Goal: Use online tool/utility: Utilize a website feature to perform a specific function

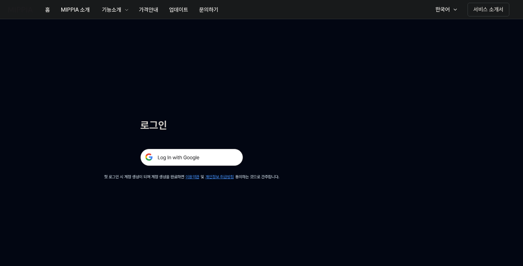
click at [196, 154] on img at bounding box center [191, 157] width 103 height 17
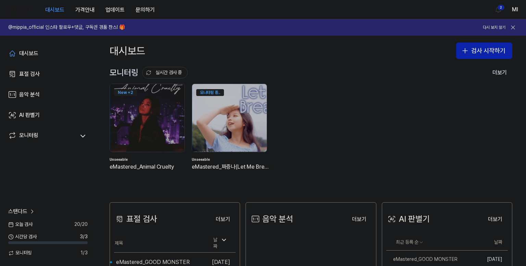
scroll to position [68, 0]
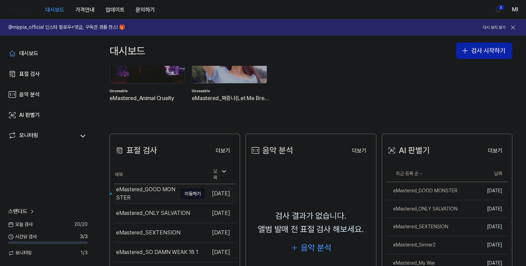
click at [130, 189] on div "eMastered_GOOD MONSTER" at bounding box center [146, 193] width 61 height 16
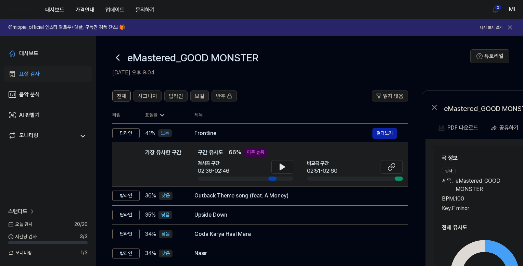
click at [201, 93] on span "보컬" at bounding box center [200, 96] width 10 height 8
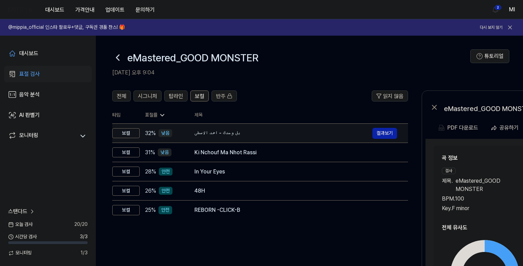
click at [197, 131] on div "يل وحدك - احمد الاسطى" at bounding box center [283, 133] width 178 height 8
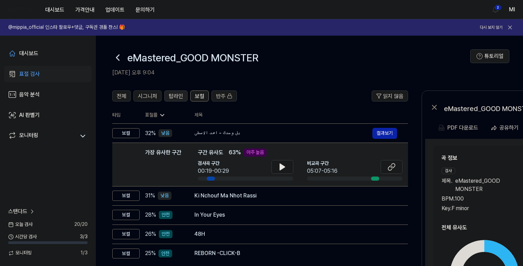
click at [176, 95] on span "탑라인" at bounding box center [176, 96] width 14 height 8
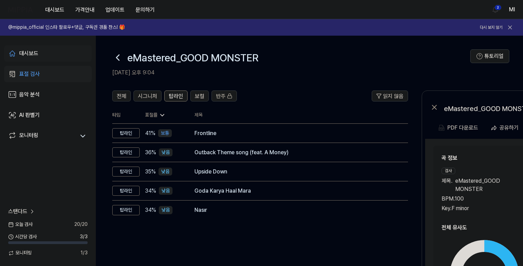
click at [40, 50] on link "대시보드" at bounding box center [48, 53] width 88 height 16
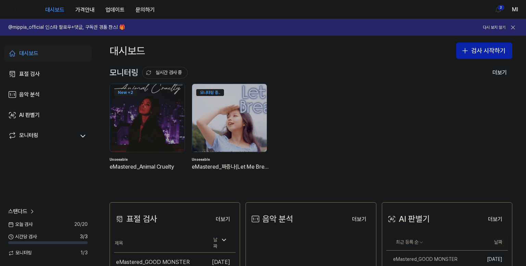
drag, startPoint x: 424, startPoint y: 259, endPoint x: 410, endPoint y: 245, distance: 19.9
click at [423, 258] on div "eMastered_GOOD MONSTER" at bounding box center [421, 259] width 71 height 7
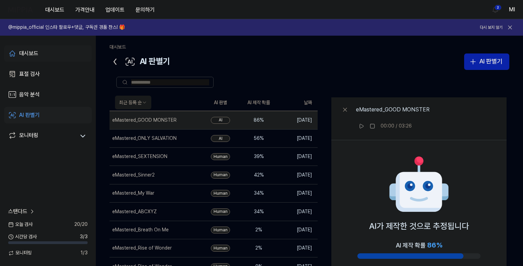
click at [39, 54] on link "대시보드" at bounding box center [48, 53] width 88 height 16
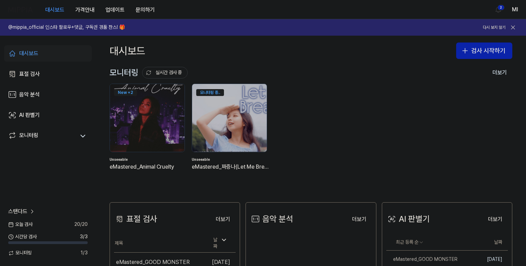
click at [512, 27] on icon at bounding box center [512, 27] width 7 height 7
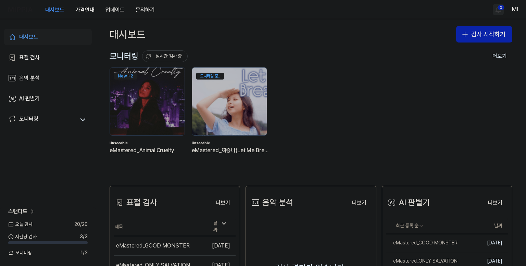
click at [498, 10] on html "대시보드 가격안내 업데이트 문의하기 2 Ml 대시보드 표절 검사 음악 분석 AI 판별기 모니터링 스탠다드 오늘 검사 20 / 20 시간당 검사…" at bounding box center [263, 133] width 526 height 266
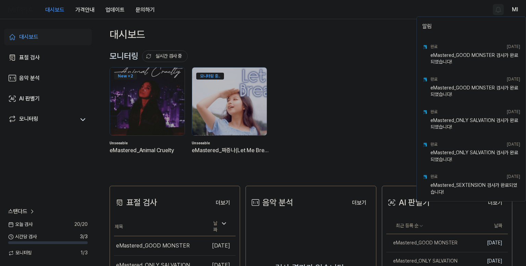
click at [373, 11] on html "대시보드 가격안내 업데이트 문의하기 Ml 대시보드 표절 검사 음악 분석 AI 판별기 모니터링 스탠다드 오늘 검사 20 / 20 시간당 검사 3…" at bounding box center [263, 133] width 526 height 266
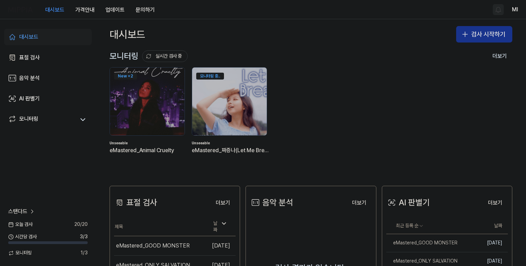
click at [472, 35] on button "검사 시작하기" at bounding box center [484, 34] width 56 height 16
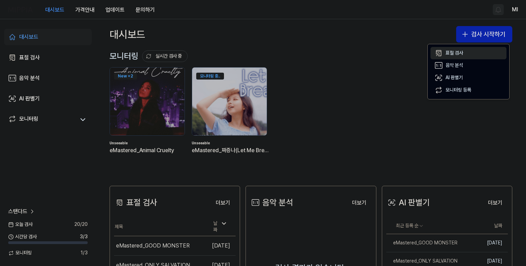
click at [457, 49] on button "표절 검사" at bounding box center [468, 53] width 76 height 12
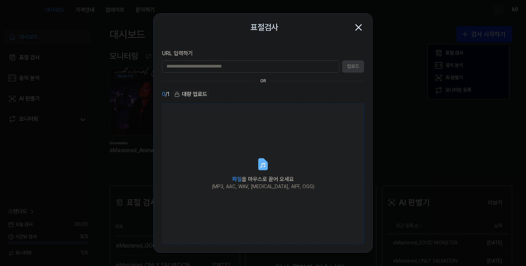
click at [260, 169] on icon at bounding box center [263, 164] width 8 height 11
click at [0, 0] on input "파일 을 마우스로 끌어 오세요 (MP3, AAC, WAV, FLAC, AIFF, OGG)" at bounding box center [0, 0] width 0 height 0
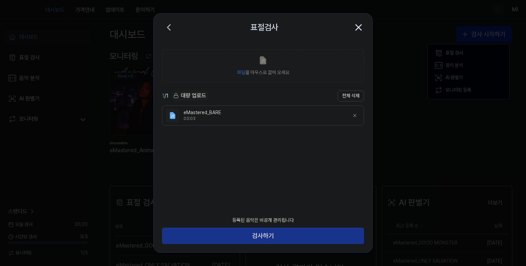
click at [293, 233] on button "검사하기" at bounding box center [263, 235] width 202 height 16
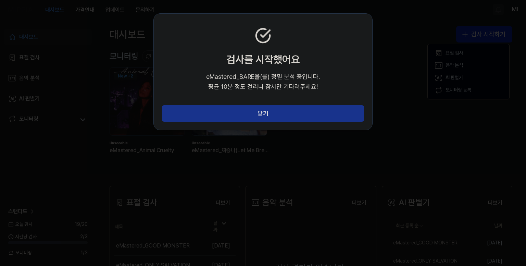
click at [277, 115] on button "닫기" at bounding box center [263, 113] width 202 height 16
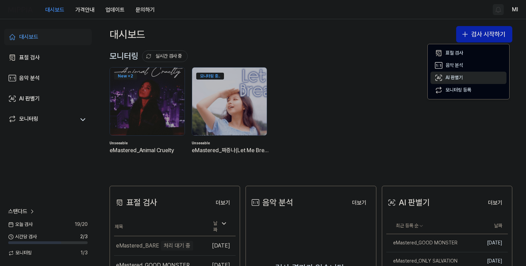
click at [451, 77] on div "AI 판별기" at bounding box center [453, 77] width 17 height 7
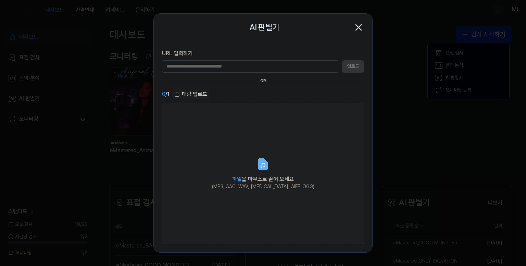
click at [257, 170] on icon at bounding box center [263, 164] width 14 height 14
click at [0, 0] on input "파일 을 마우스로 끌어 오세요 (MP3, AAC, WAV, FLAC, AIFF, OGG)" at bounding box center [0, 0] width 0 height 0
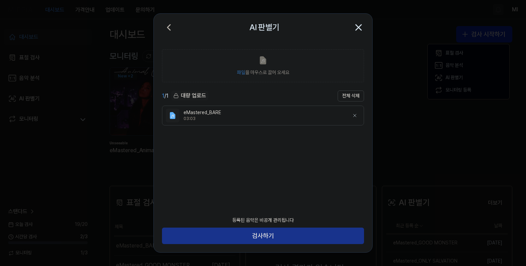
click at [285, 236] on button "검사하기" at bounding box center [263, 235] width 202 height 16
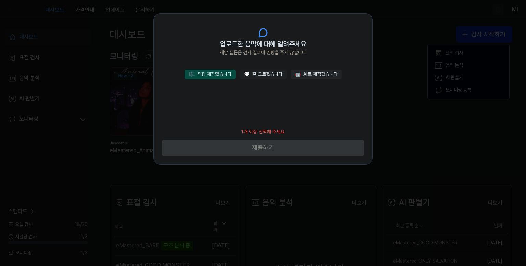
click at [205, 76] on button "🎼 직접 제작했습니다" at bounding box center [210, 74] width 51 height 10
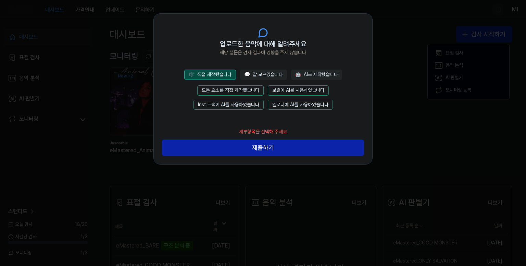
click at [242, 90] on button "모든 요소를 직접 제작했습니다" at bounding box center [230, 90] width 66 height 10
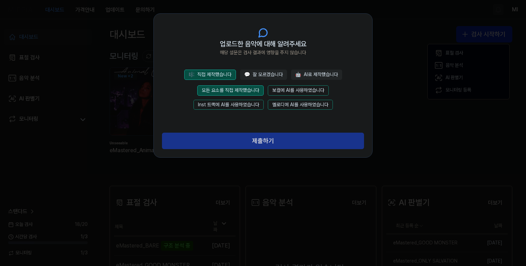
click at [259, 141] on button "제출하기" at bounding box center [263, 140] width 202 height 16
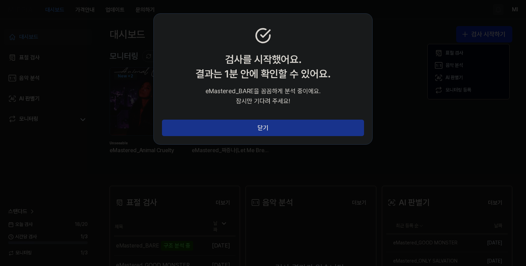
click at [262, 131] on button "닫기" at bounding box center [263, 127] width 202 height 16
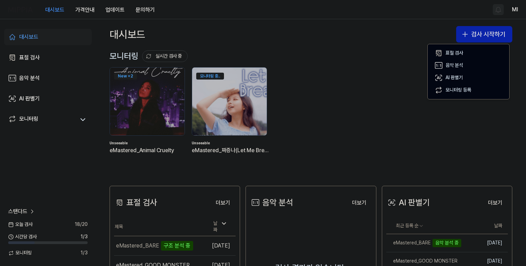
click at [380, 80] on div "New + 2 Unseeable eMastered_Animal Cruelty 모니터링 중.. Unseeable eMastered_짜증나(Let…" at bounding box center [305, 116] width 403 height 98
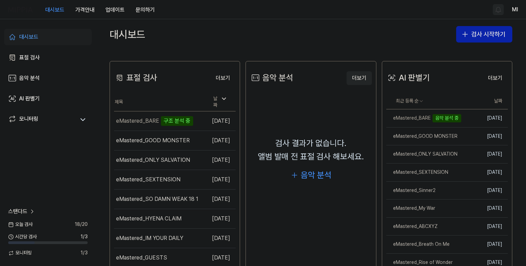
scroll to position [63, 0]
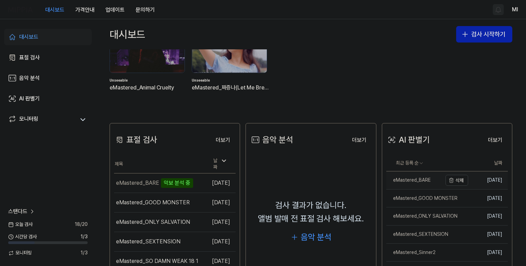
click at [414, 180] on div "eMastered_BARE" at bounding box center [408, 180] width 45 height 7
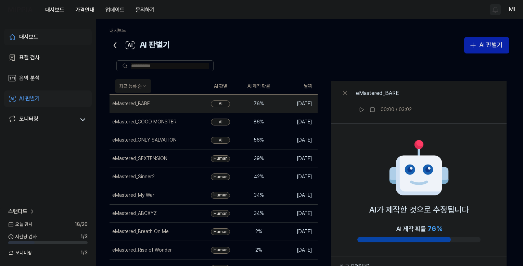
click at [38, 34] on div "대시보드" at bounding box center [28, 37] width 19 height 8
